Goal: Check status: Check status

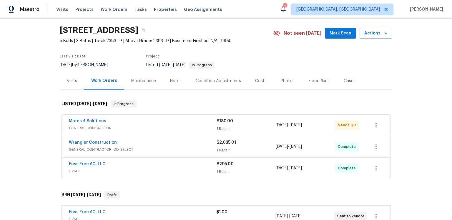
scroll to position [34, 0]
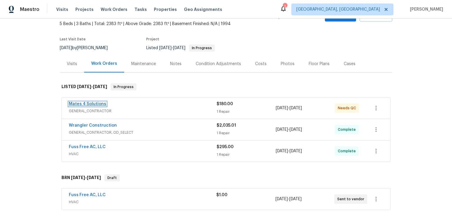
click at [106, 106] on link "Mates 4 Solutions" at bounding box center [87, 104] width 37 height 4
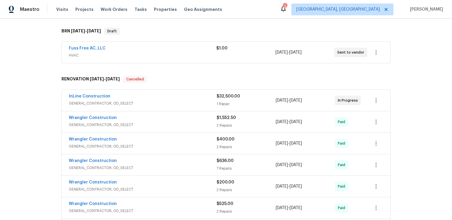
scroll to position [184, 0]
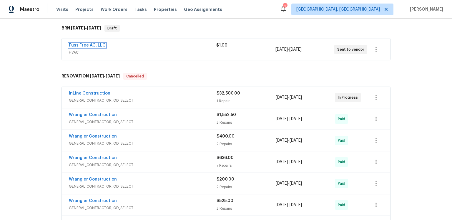
click at [106, 47] on link "Fuss Free AC, LLC" at bounding box center [87, 45] width 37 height 4
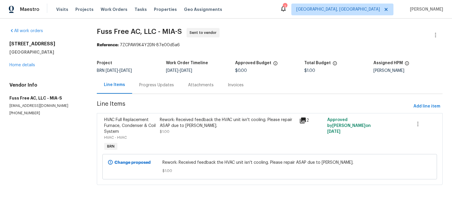
click at [301, 124] on icon at bounding box center [302, 120] width 7 height 7
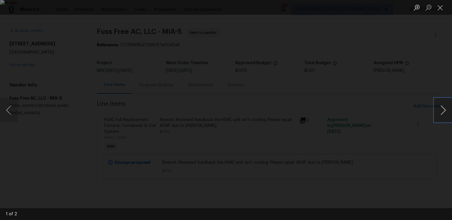
click at [441, 108] on button "Next image" at bounding box center [443, 110] width 18 height 24
click at [381, 108] on div "Lightbox" at bounding box center [226, 110] width 452 height 220
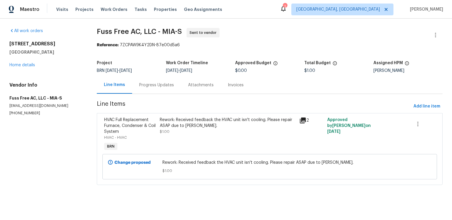
click at [174, 88] on div "Progress Updates" at bounding box center [156, 85] width 35 height 6
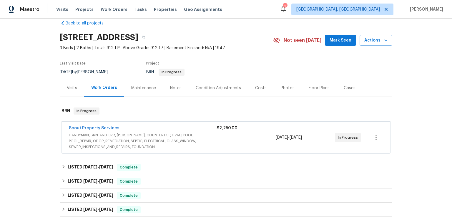
scroll to position [24, 0]
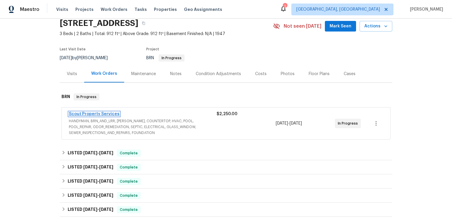
click at [116, 116] on link "Scout Property Services" at bounding box center [94, 114] width 51 height 4
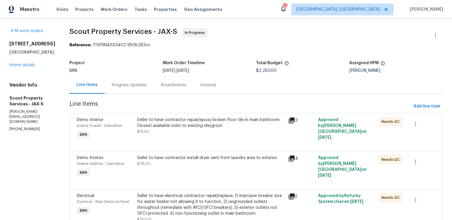
click at [139, 94] on div "Progress Updates" at bounding box center [129, 84] width 49 height 17
